Goal: Information Seeking & Learning: Learn about a topic

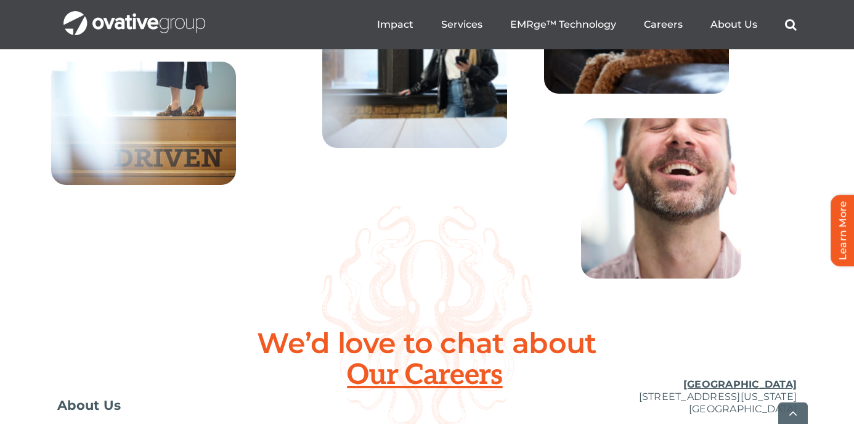
scroll to position [4611, 0]
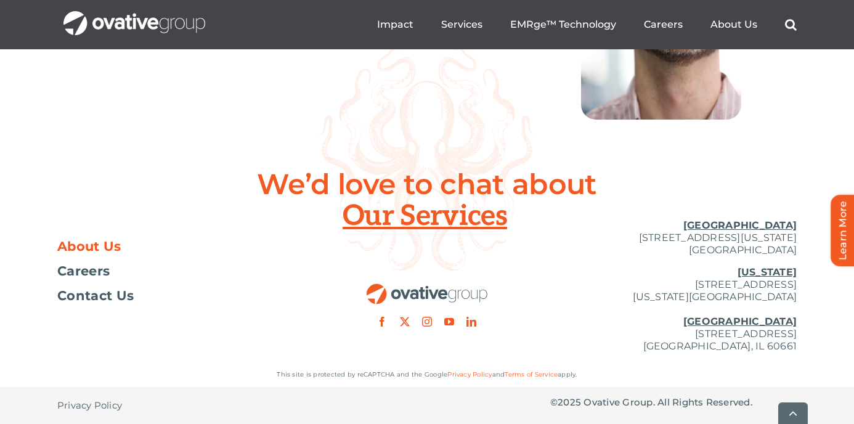
click at [88, 247] on span "About Us" at bounding box center [89, 246] width 64 height 12
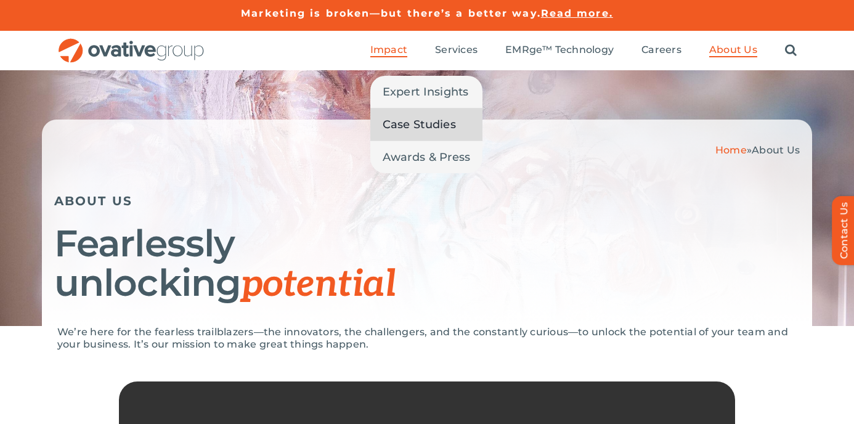
click at [412, 131] on span "Case Studies" at bounding box center [418, 124] width 73 height 17
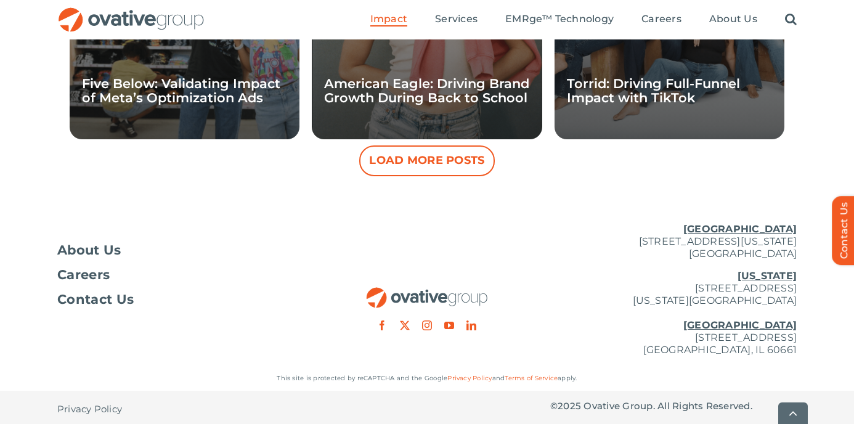
scroll to position [1346, 0]
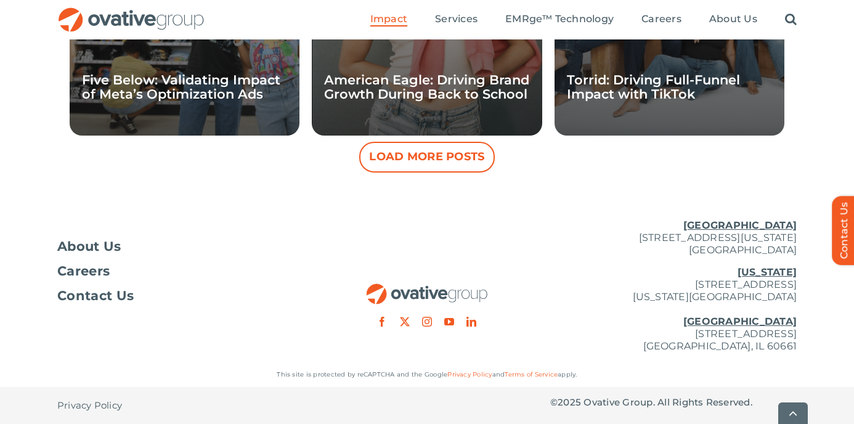
click at [398, 163] on button "Load More Posts" at bounding box center [426, 157] width 135 height 31
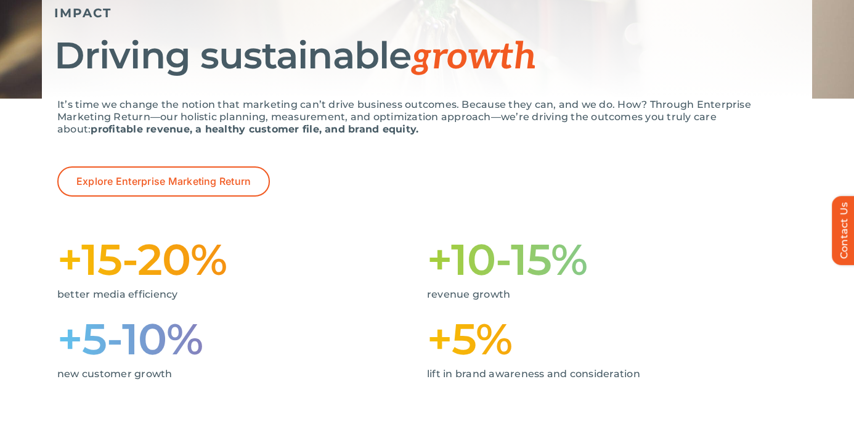
scroll to position [0, 0]
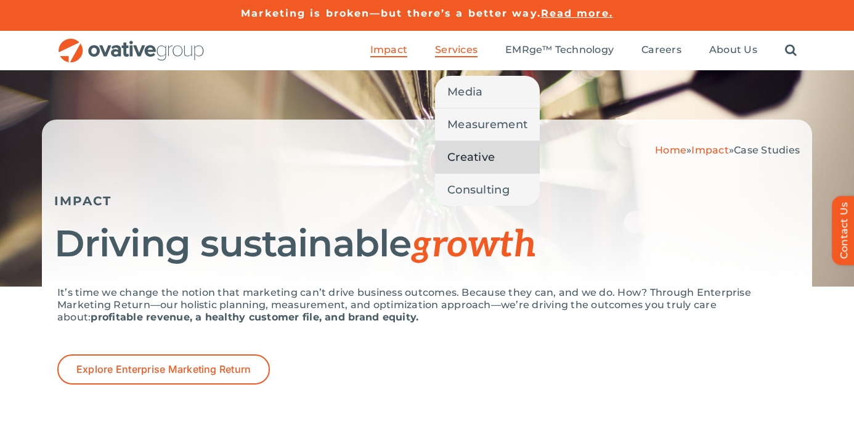
click at [489, 150] on span "Creative" at bounding box center [470, 156] width 47 height 17
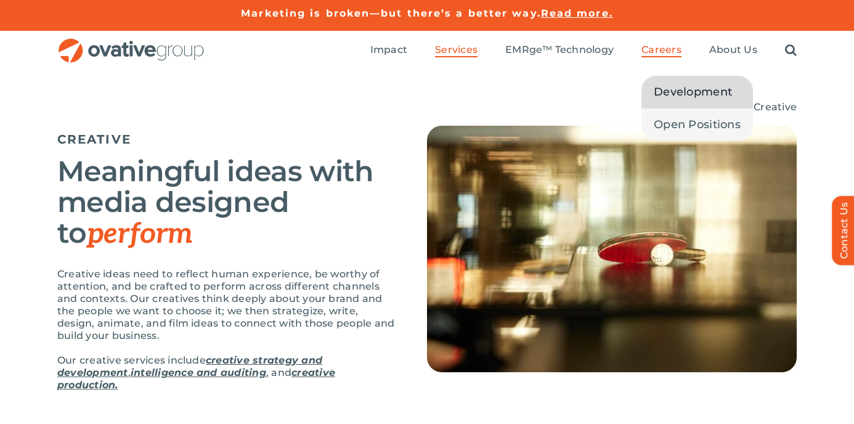
click at [680, 97] on span "Development" at bounding box center [692, 91] width 78 height 17
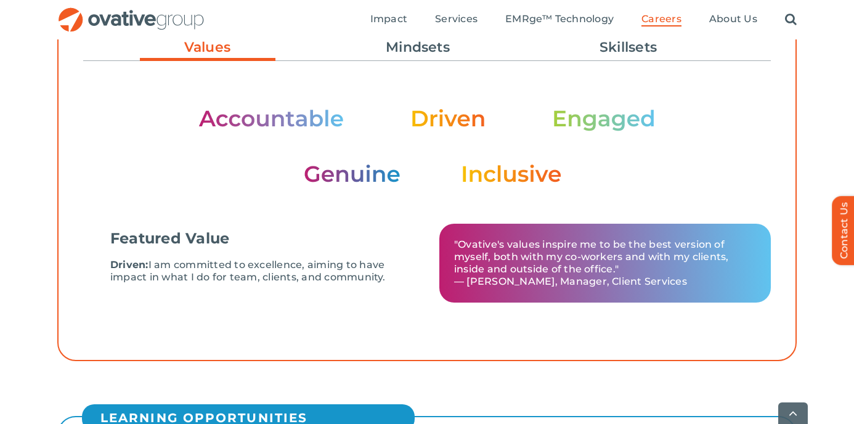
scroll to position [471, 0]
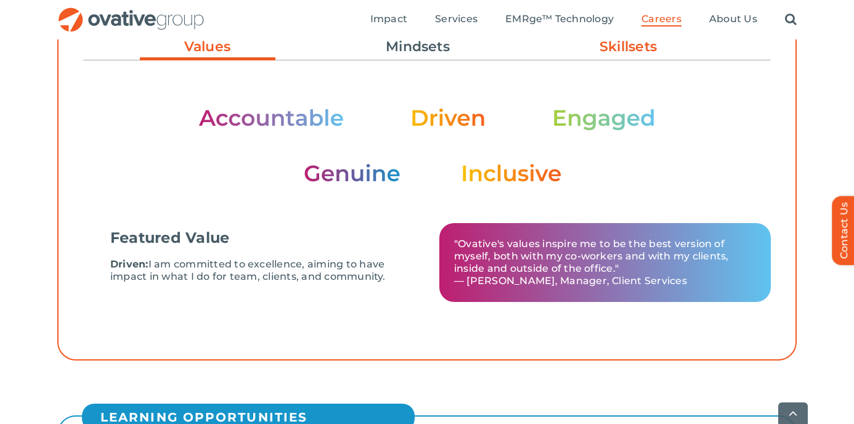
click at [640, 49] on link "Skillsets" at bounding box center [627, 46] width 135 height 21
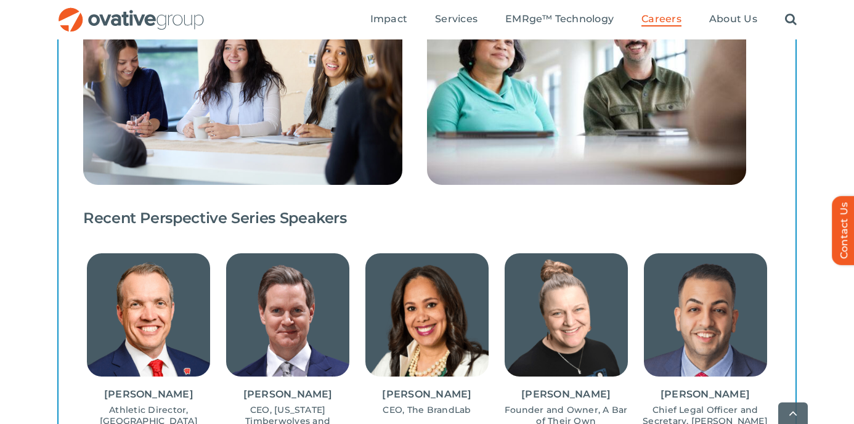
scroll to position [1205, 0]
